Goal: Information Seeking & Learning: Learn about a topic

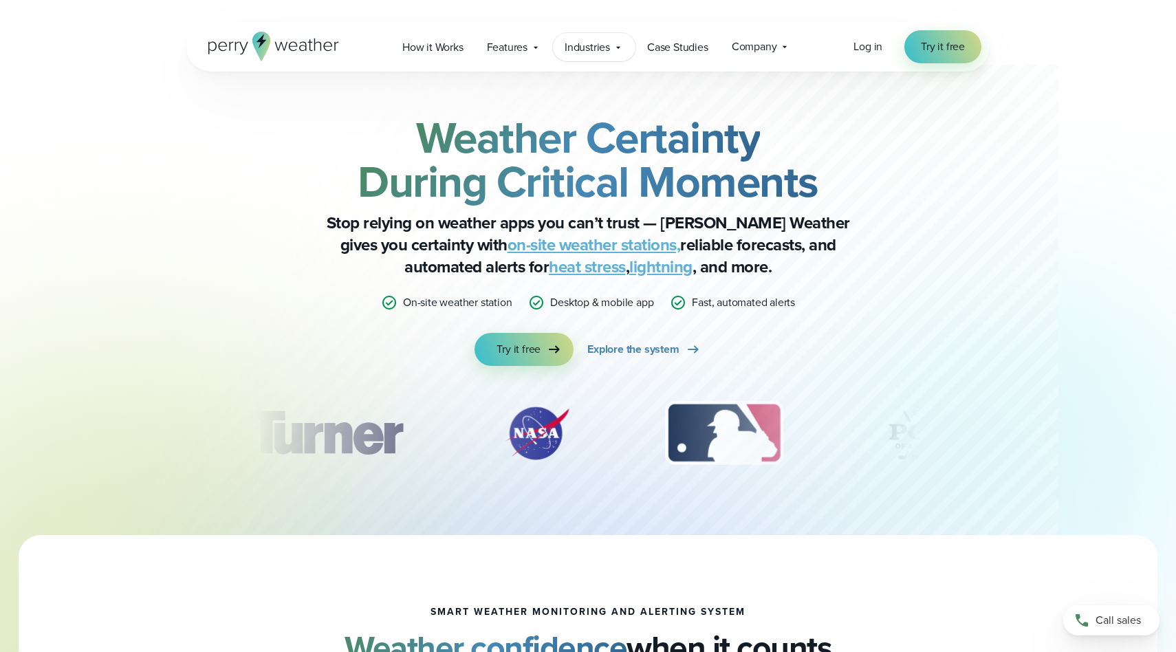
click at [618, 46] on icon at bounding box center [618, 47] width 4 height 2
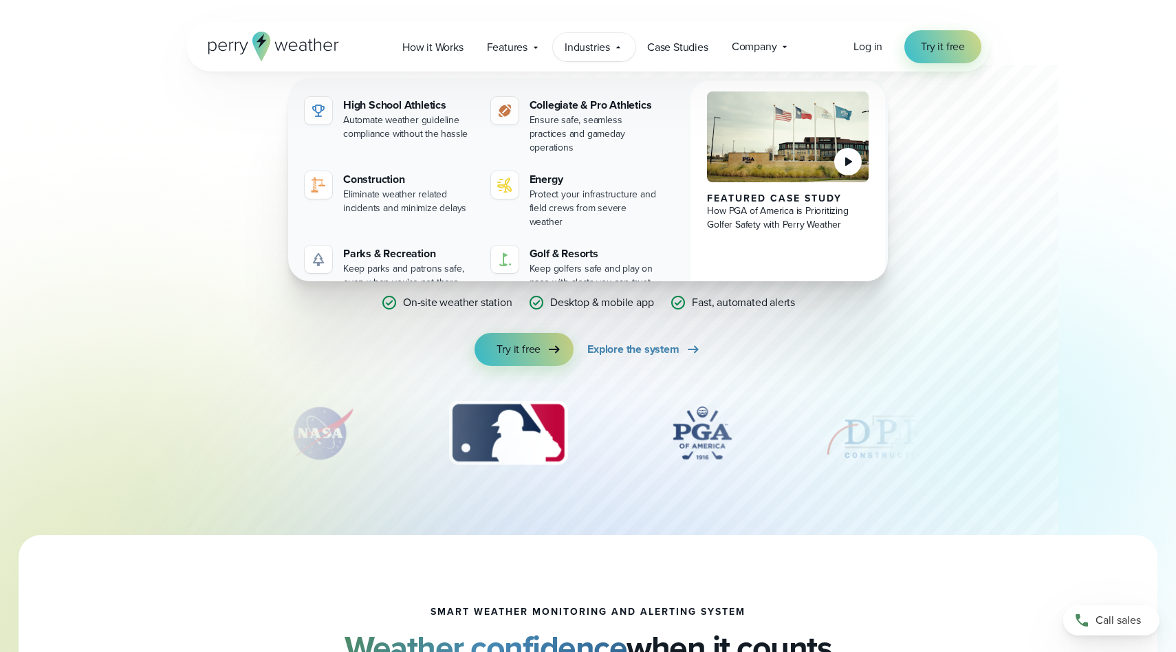
click at [614, 44] on icon at bounding box center [618, 47] width 11 height 11
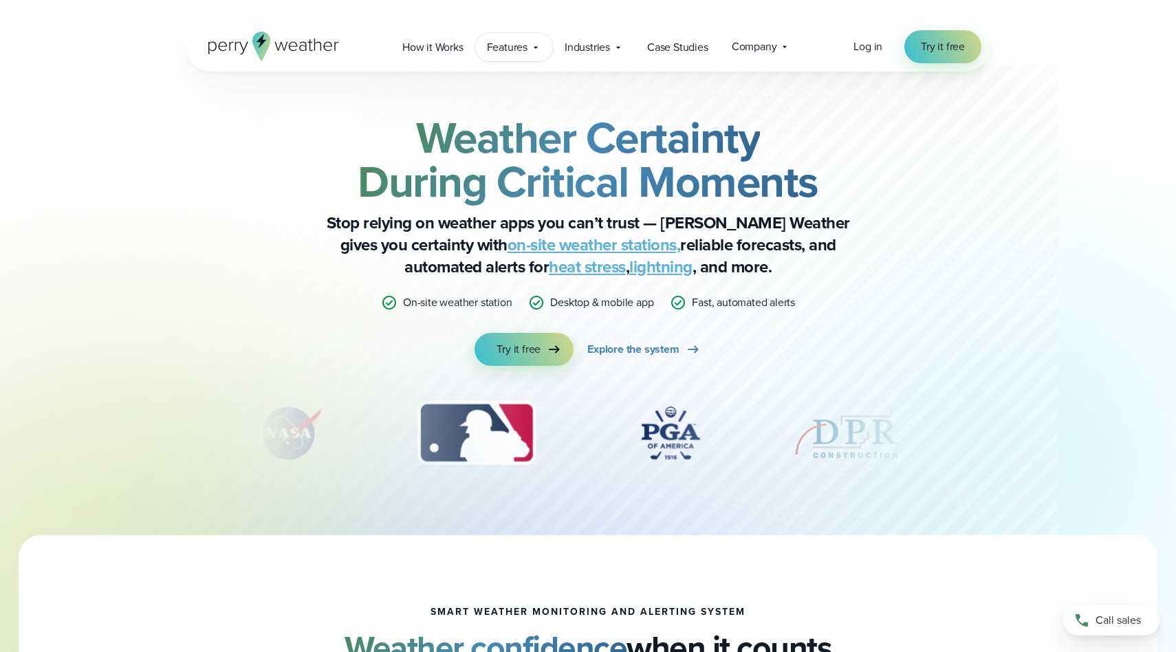
click at [536, 45] on icon at bounding box center [535, 47] width 11 height 11
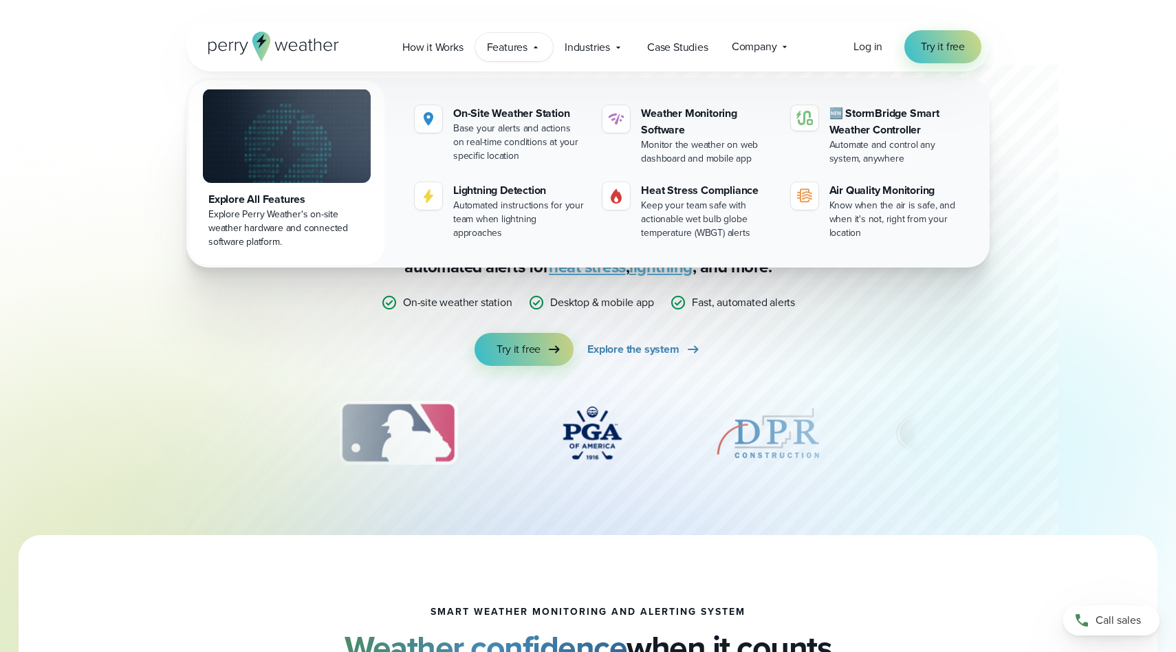
click at [536, 45] on icon at bounding box center [535, 47] width 11 height 11
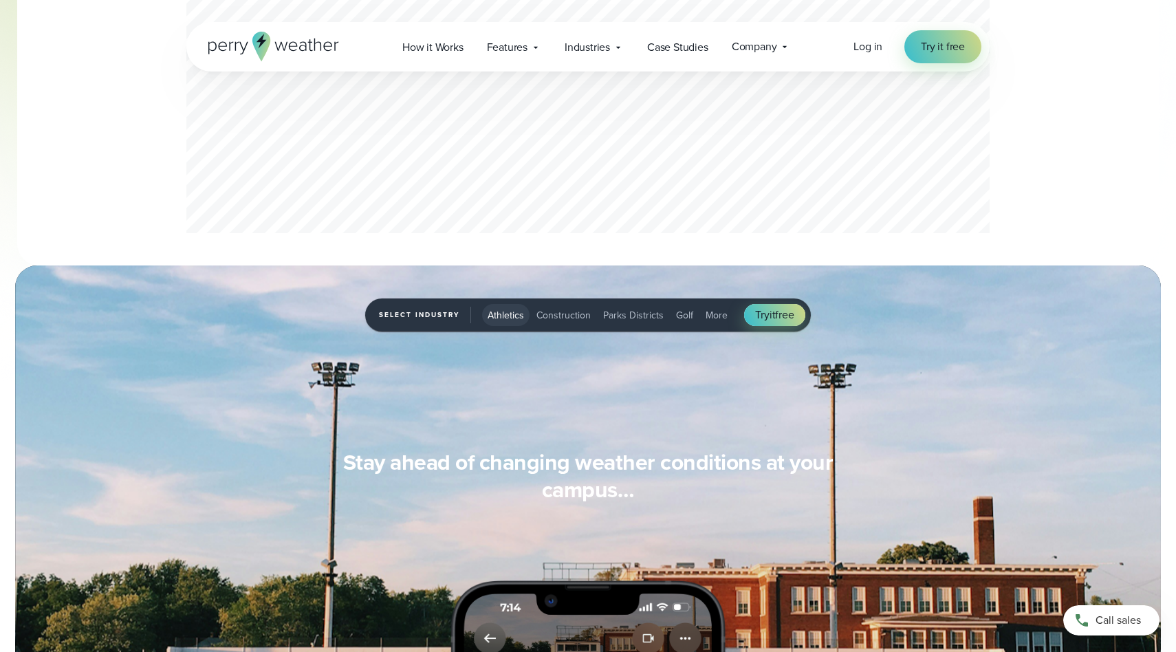
scroll to position [866, 0]
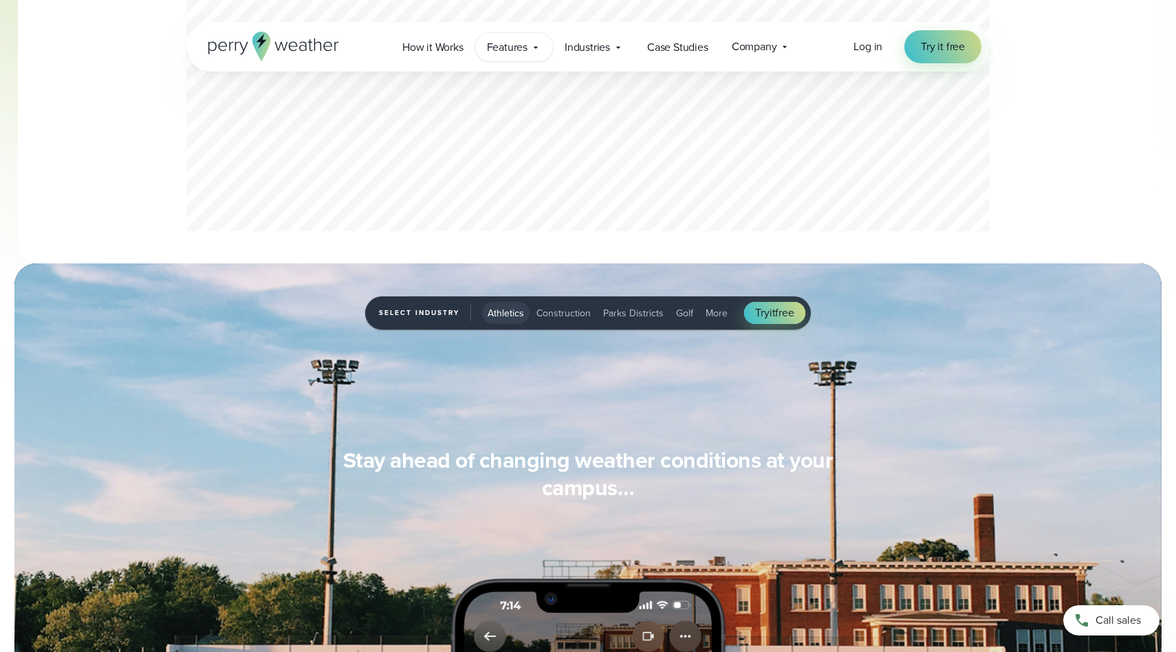
click at [505, 50] on span "Features" at bounding box center [507, 47] width 41 height 17
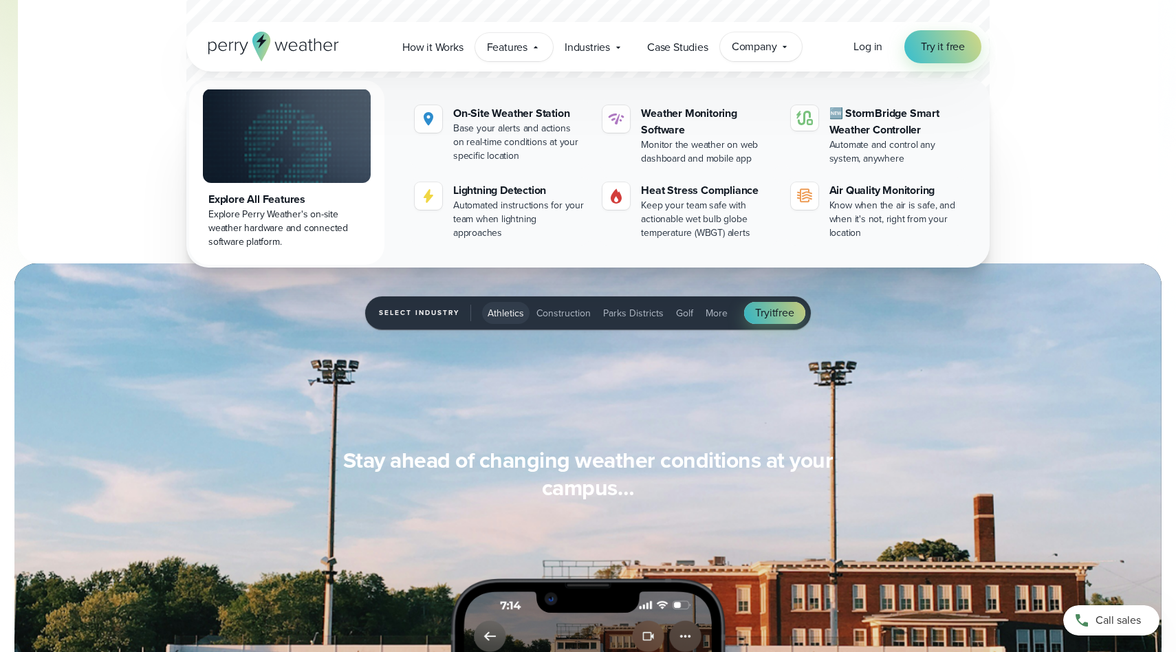
click at [754, 44] on span "Company" at bounding box center [754, 47] width 45 height 17
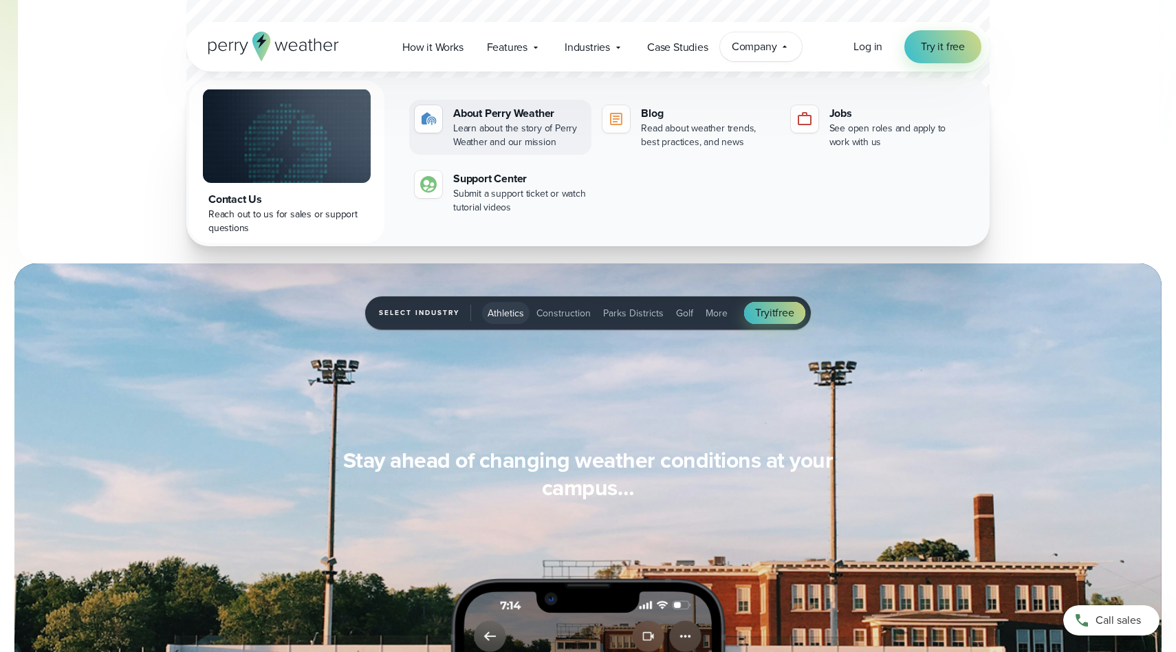
click at [522, 131] on div "Learn about the story of Perry Weather and our mission" at bounding box center [519, 136] width 133 height 28
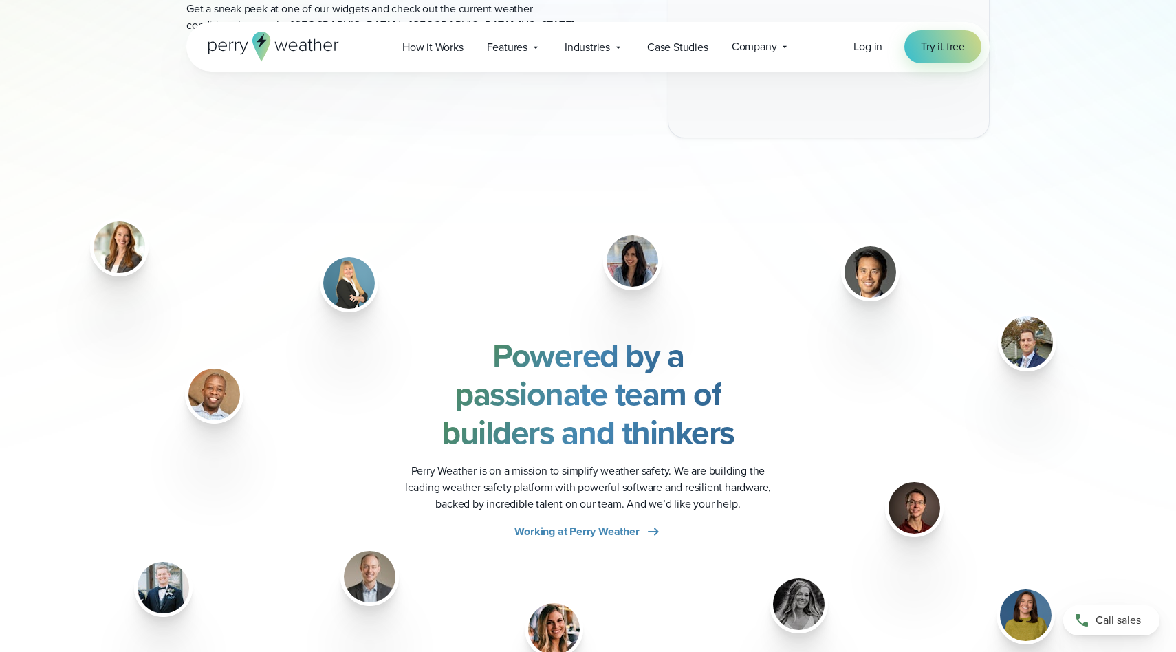
scroll to position [1529, 0]
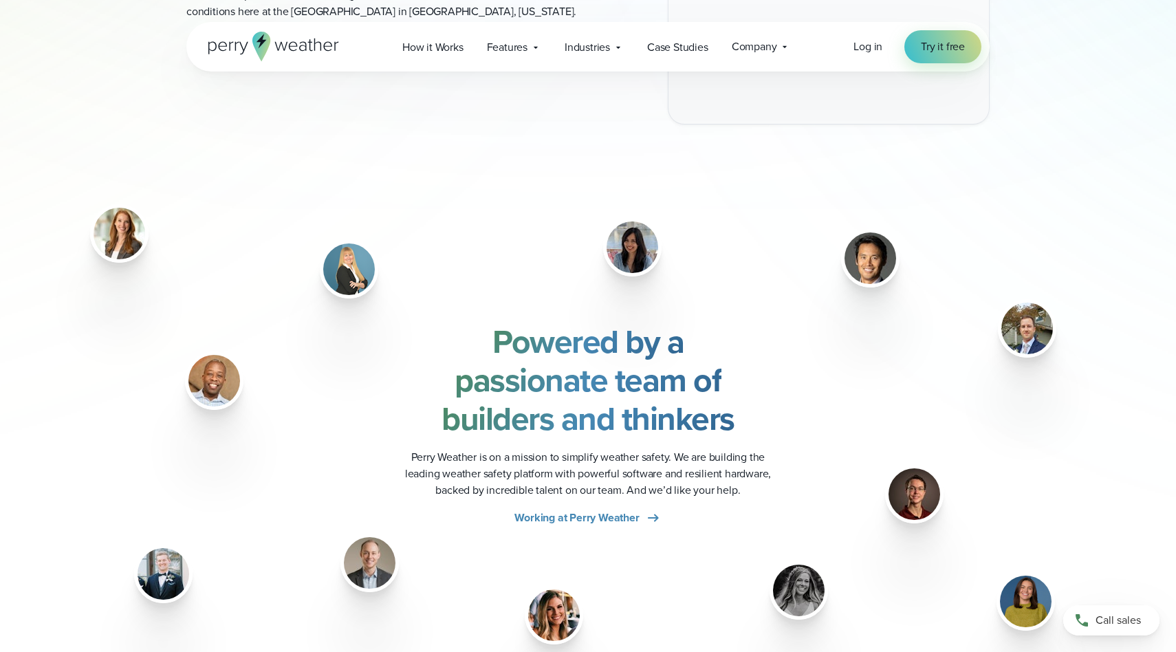
click at [631, 248] on img at bounding box center [633, 247] width 52 height 52
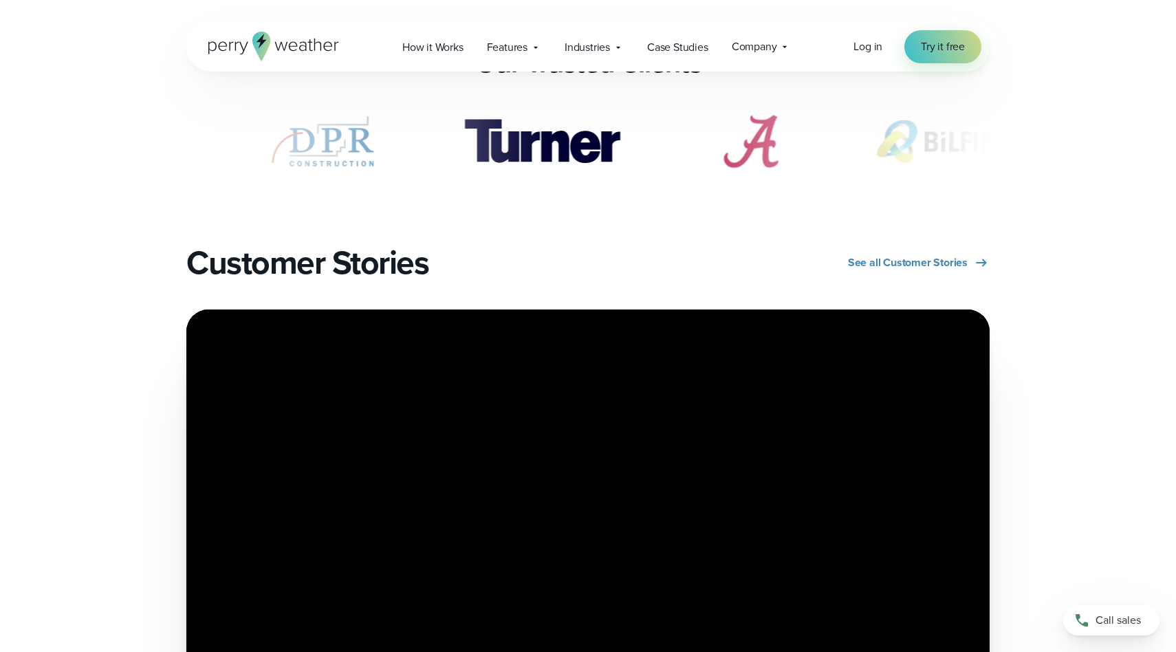
scroll to position [2804, 0]
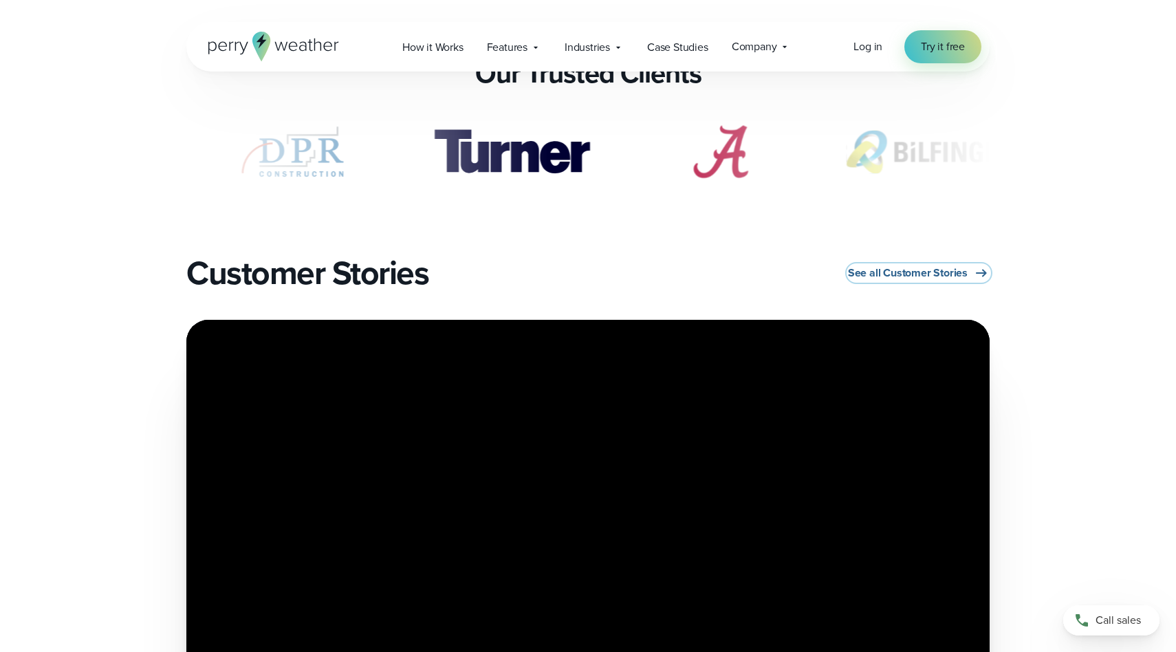
click at [924, 272] on span "See all Customer Stories" at bounding box center [908, 273] width 120 height 17
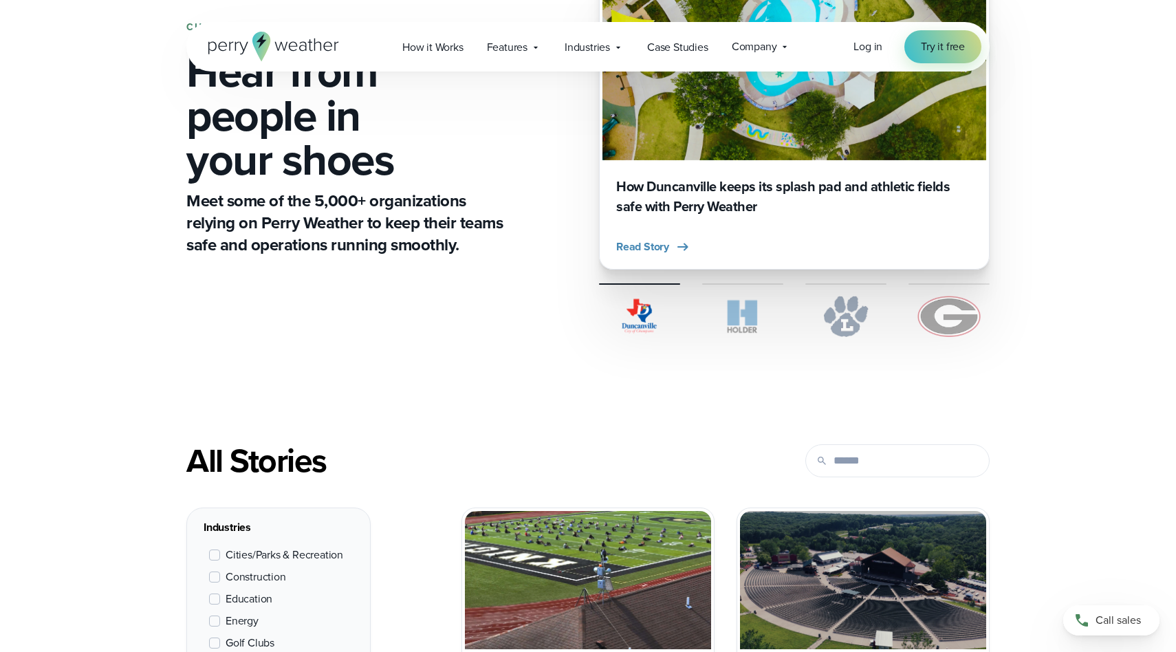
scroll to position [176, 0]
